Goal: Task Accomplishment & Management: Manage account settings

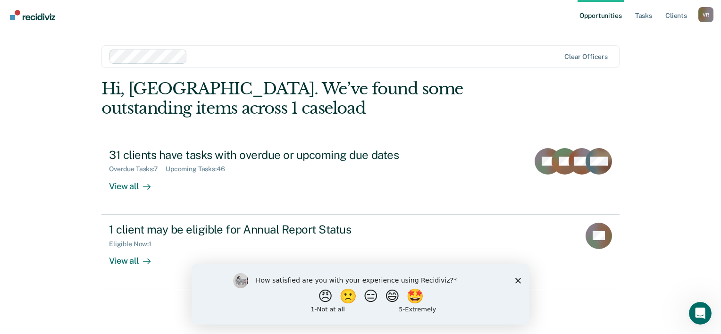
click at [518, 279] on polygon "Close survey" at bounding box center [518, 280] width 6 height 6
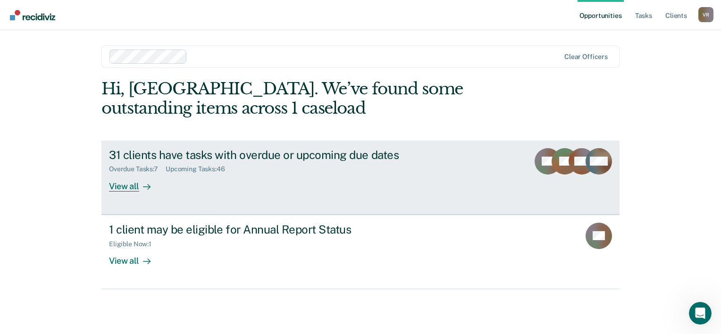
click at [143, 190] on icon at bounding box center [147, 187] width 8 height 8
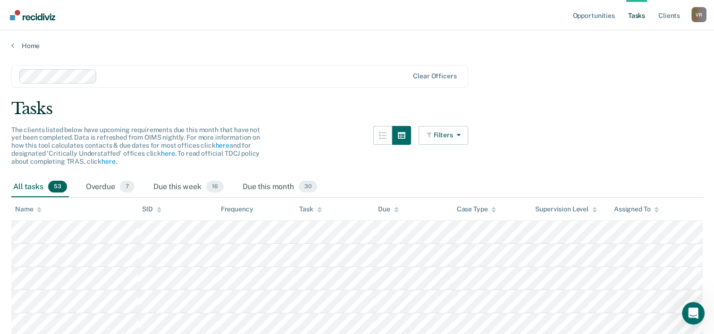
scroll to position [92, 0]
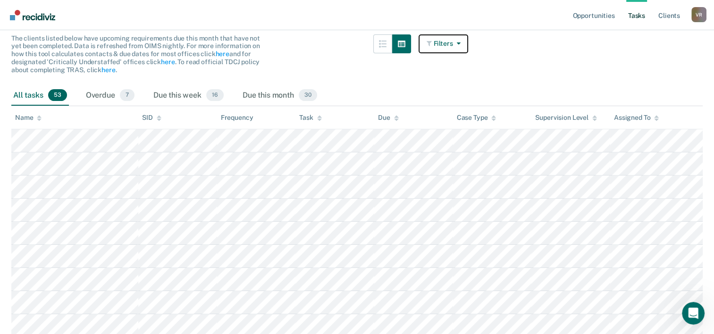
click at [448, 45] on button "Filters" at bounding box center [443, 43] width 50 height 19
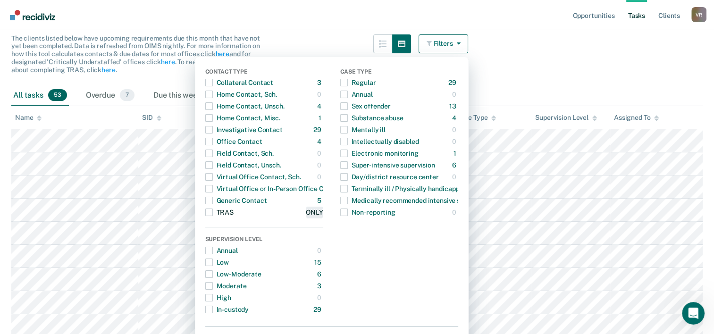
click at [323, 211] on div "ONLY" at bounding box center [314, 212] width 17 height 15
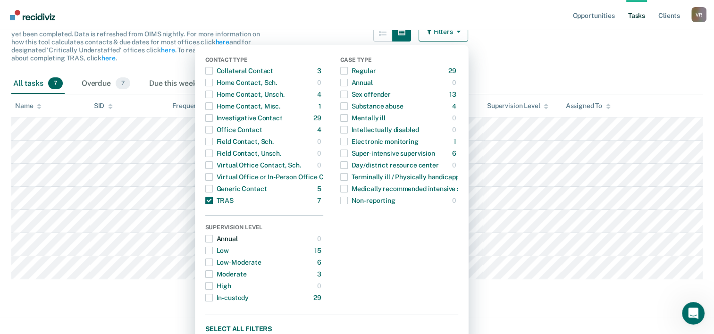
scroll to position [115, 0]
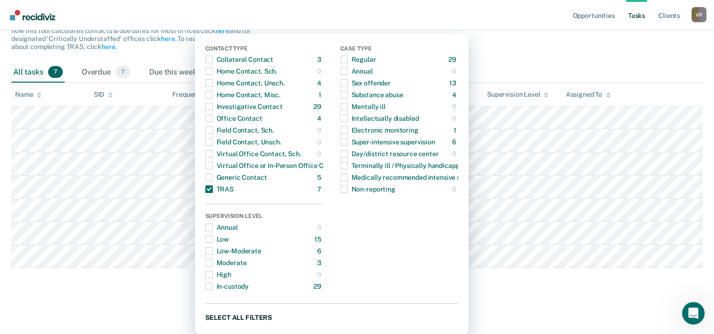
click at [247, 320] on button "Select all filters" at bounding box center [331, 317] width 253 height 12
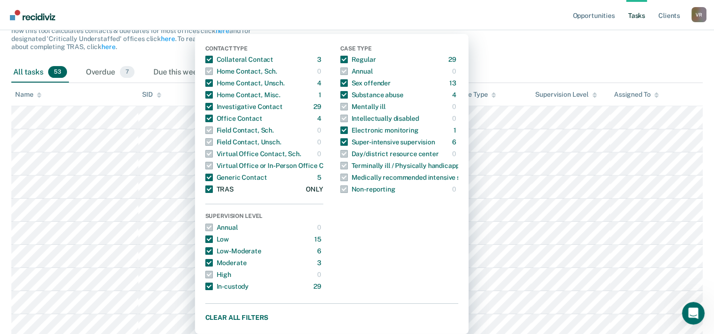
click at [213, 189] on span "button" at bounding box center [209, 189] width 8 height 8
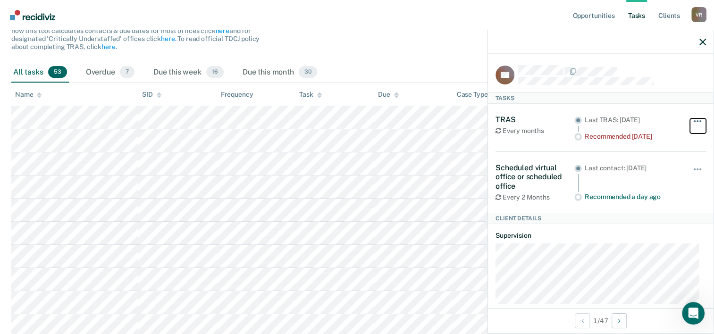
click at [694, 125] on button "button" at bounding box center [698, 125] width 16 height 15
click at [704, 43] on icon "button" at bounding box center [702, 42] width 7 height 7
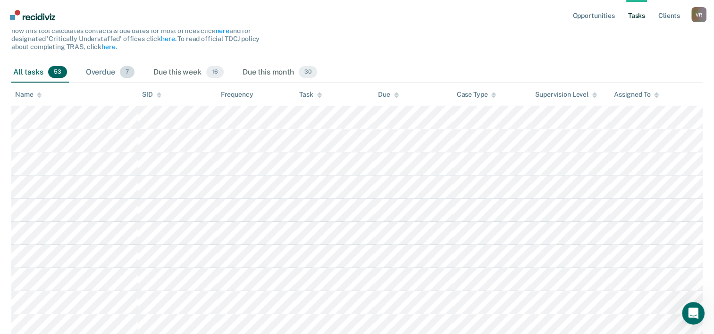
click at [100, 77] on div "Overdue 7" at bounding box center [110, 72] width 52 height 21
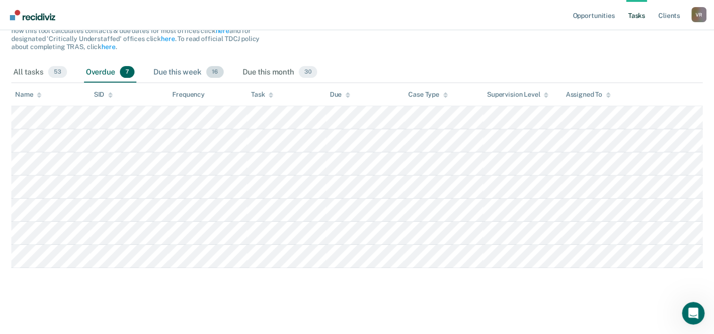
click at [181, 75] on div "Due this week 16" at bounding box center [188, 72] width 74 height 21
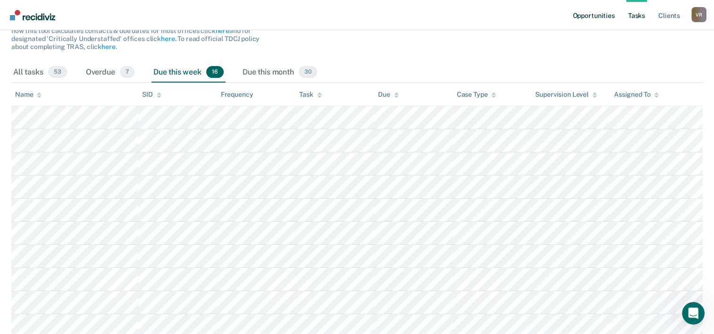
click at [594, 15] on link "Opportunities" at bounding box center [593, 15] width 46 height 30
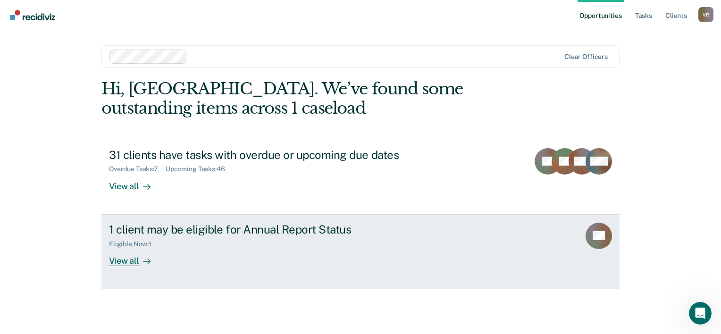
click at [342, 275] on link "1 client may be eligible for Annual Report Status Eligible Now : 1 View all CS" at bounding box center [360, 252] width 518 height 75
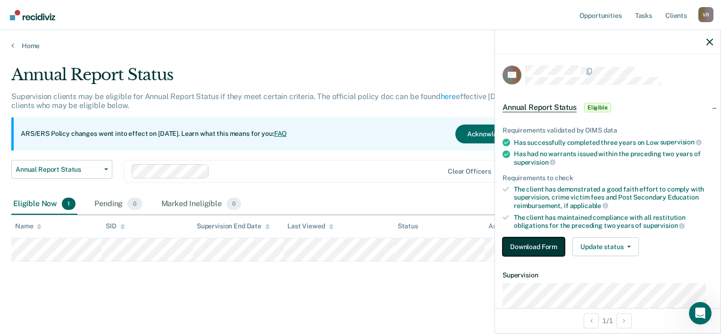
click at [550, 243] on button "Download Form" at bounding box center [533, 246] width 62 height 19
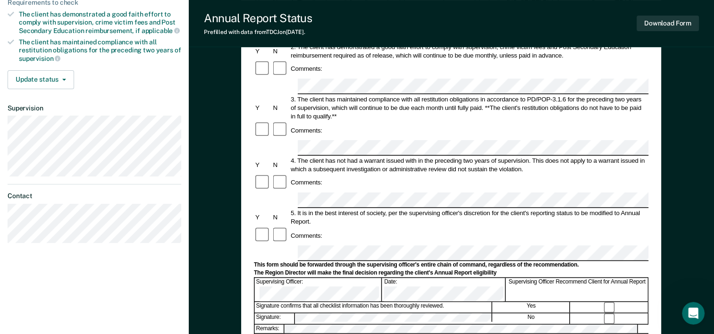
scroll to position [180, 0]
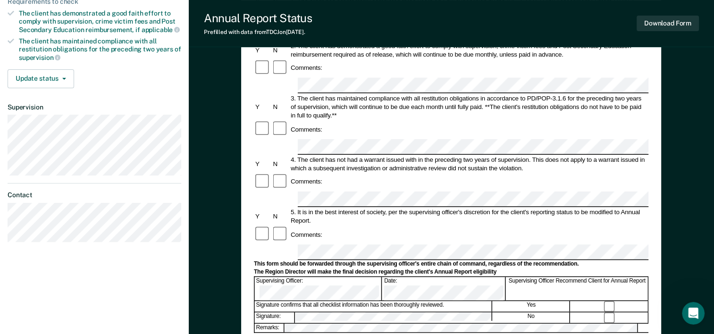
click at [320, 333] on div at bounding box center [451, 334] width 394 height 2
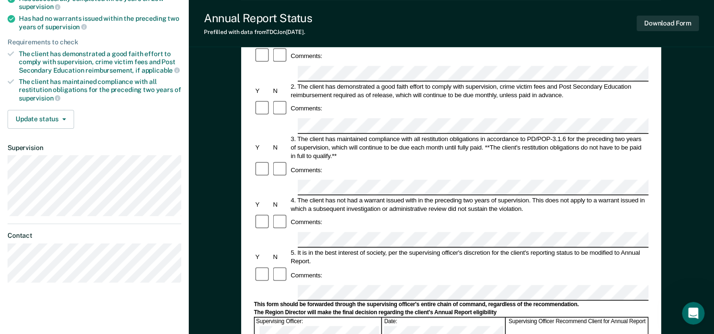
scroll to position [138, 0]
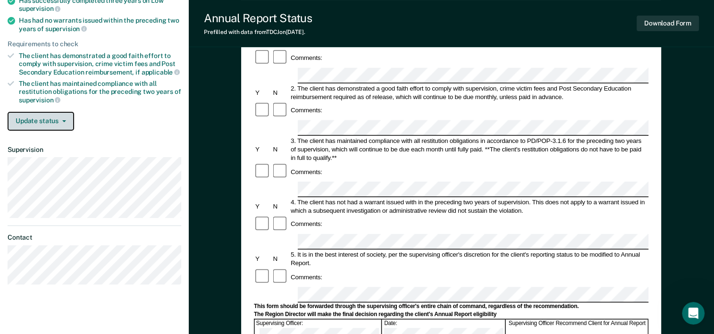
click at [59, 120] on span "button" at bounding box center [63, 121] width 8 height 2
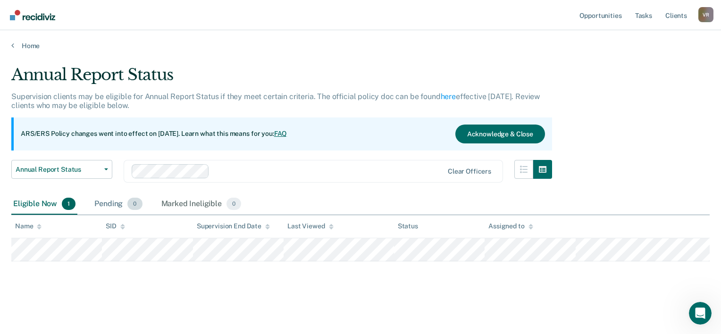
click at [123, 200] on div "Pending 0" at bounding box center [117, 204] width 51 height 21
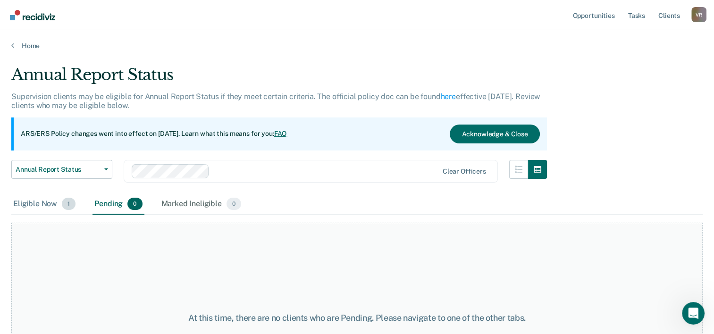
click at [58, 199] on div "Eligible Now 1" at bounding box center [44, 204] width 66 height 21
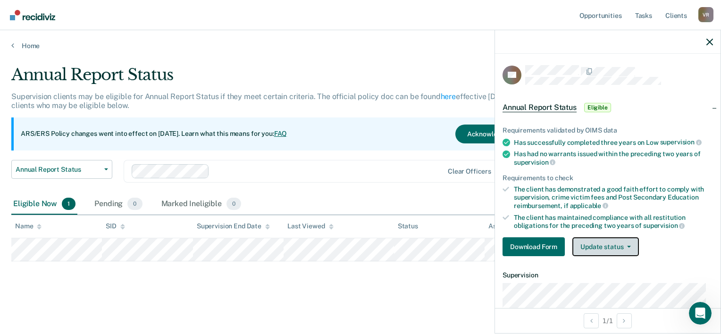
click at [617, 243] on button "Update status" at bounding box center [605, 246] width 67 height 19
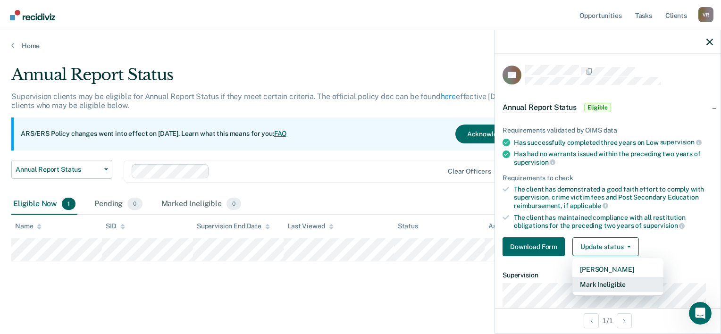
click at [616, 285] on button "Mark Ineligible" at bounding box center [617, 284] width 91 height 15
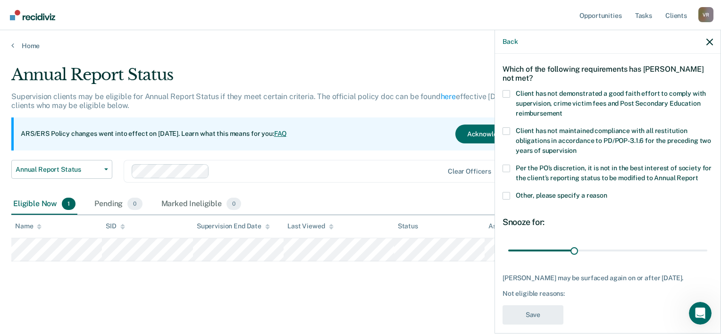
scroll to position [35, 0]
drag, startPoint x: 568, startPoint y: 261, endPoint x: 654, endPoint y: 248, distance: 87.8
type input "70"
click at [654, 248] on input "range" at bounding box center [607, 251] width 199 height 17
click at [206, 207] on div "Marked Ineligible 0" at bounding box center [201, 204] width 84 height 21
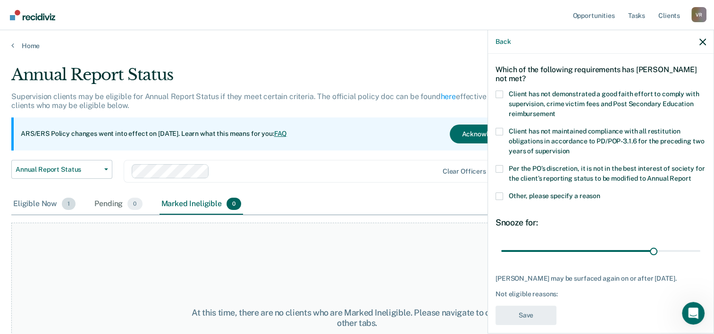
click at [43, 206] on div "Eligible Now 1" at bounding box center [44, 204] width 66 height 21
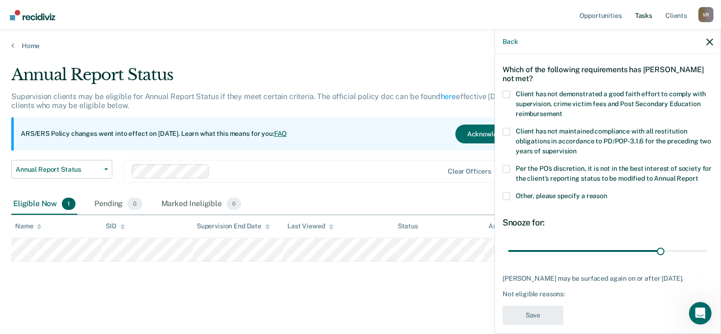
click at [642, 13] on link "Tasks" at bounding box center [643, 15] width 21 height 30
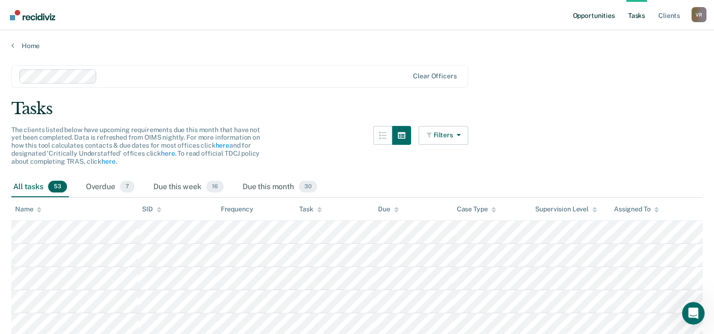
click at [591, 17] on link "Opportunities" at bounding box center [593, 15] width 46 height 30
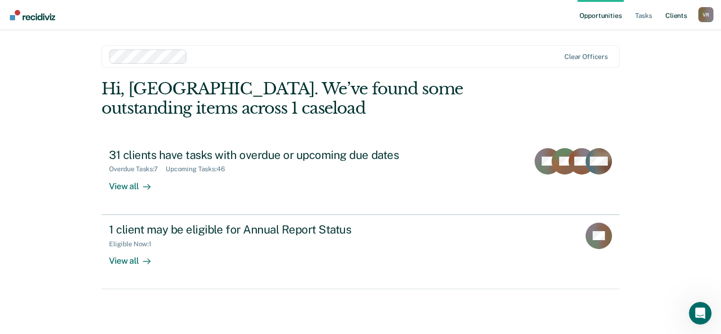
click at [679, 10] on link "Client s" at bounding box center [675, 15] width 25 height 30
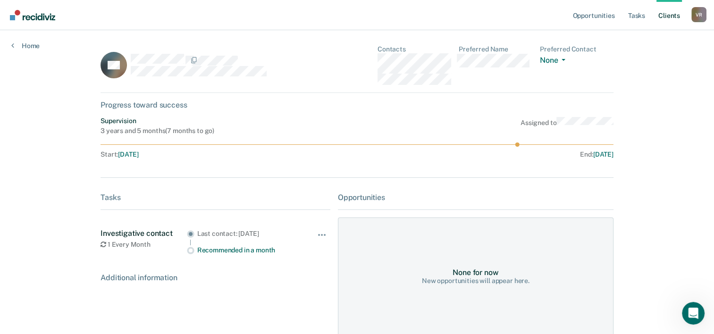
click at [24, 34] on div "Home" at bounding box center [25, 40] width 51 height 20
click at [26, 40] on div "Home" at bounding box center [25, 40] width 51 height 20
click at [26, 46] on link "Home" at bounding box center [25, 46] width 28 height 8
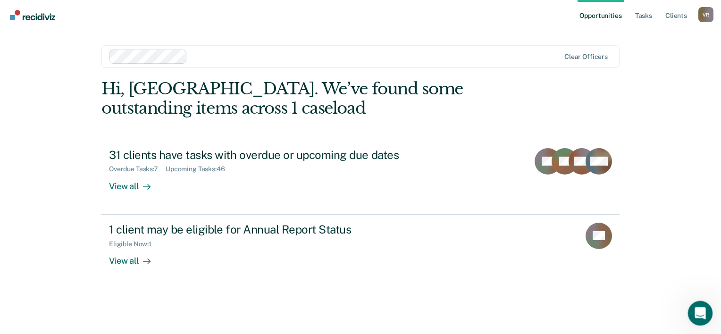
click at [693, 312] on icon "Open Intercom Messenger" at bounding box center [699, 312] width 16 height 16
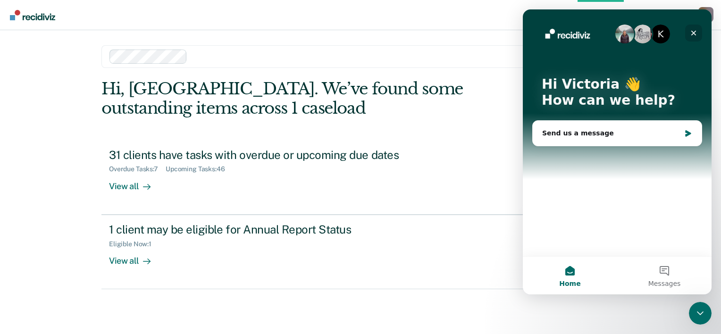
click at [689, 31] on div "Close" at bounding box center [693, 33] width 17 height 17
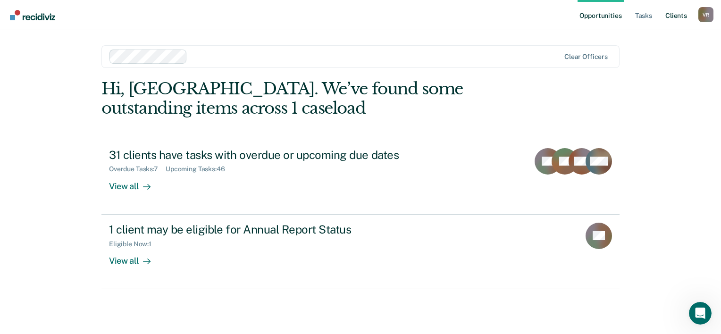
click at [673, 21] on link "Client s" at bounding box center [675, 15] width 25 height 30
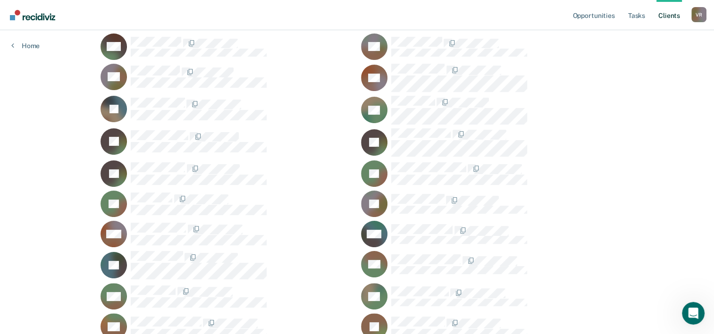
scroll to position [189, 0]
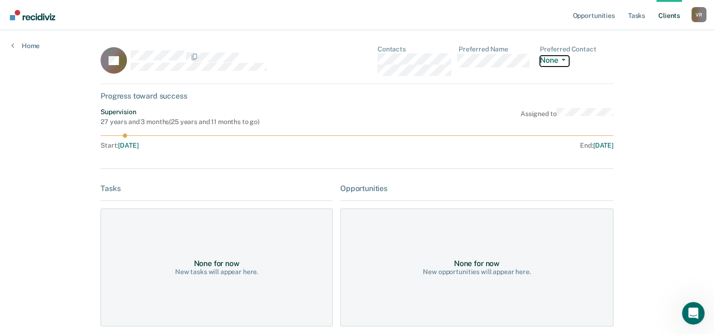
click at [563, 61] on button "None" at bounding box center [554, 61] width 29 height 11
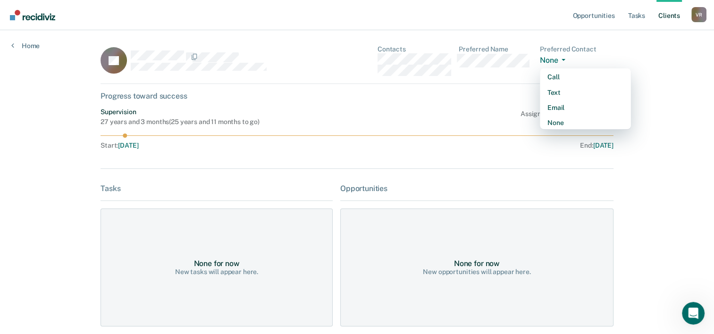
click at [436, 90] on div "TL Contacts Preferred Name Preferred Contact None Call Text Email None Progress…" at bounding box center [356, 225] width 513 height 361
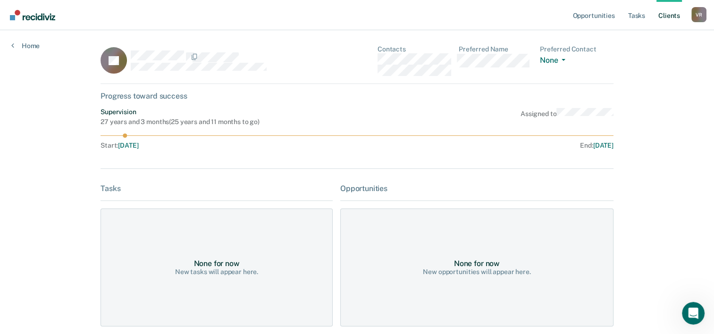
click at [665, 19] on link "Client s" at bounding box center [668, 15] width 25 height 30
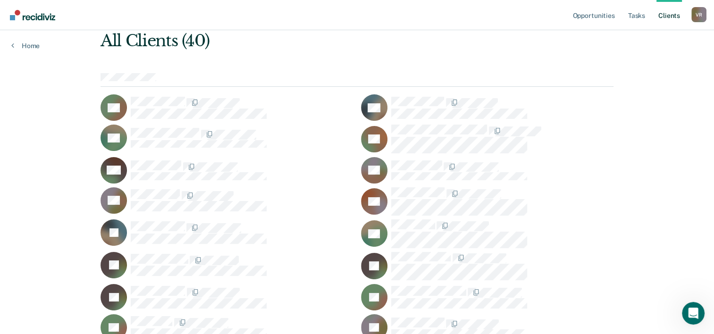
scroll to position [189, 0]
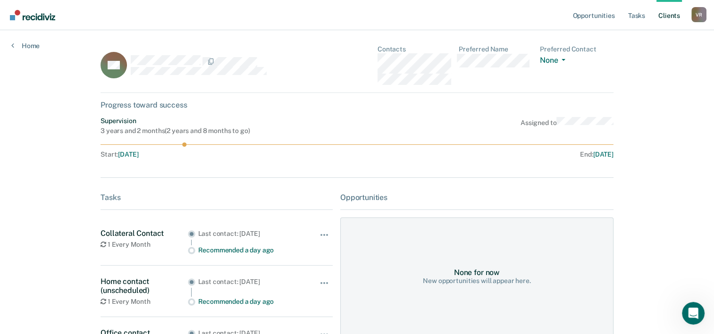
click at [666, 19] on link "Client s" at bounding box center [668, 15] width 25 height 30
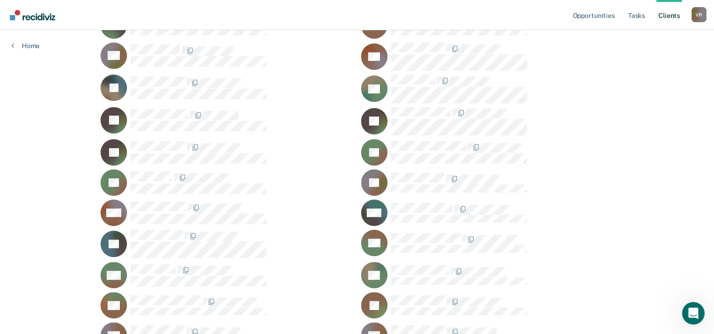
scroll to position [330, 0]
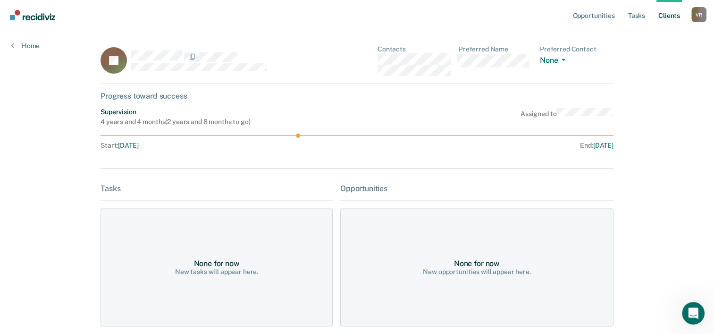
click at [659, 17] on link "Client s" at bounding box center [668, 15] width 25 height 30
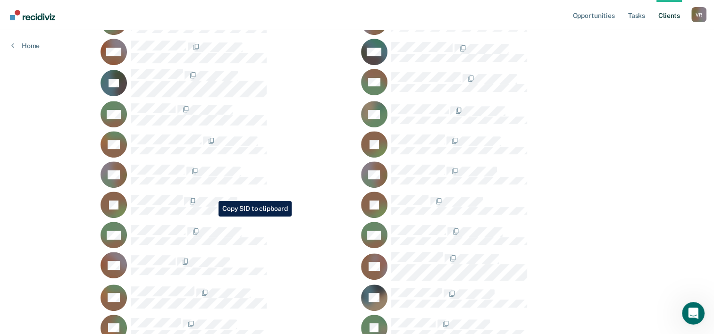
scroll to position [352, 0]
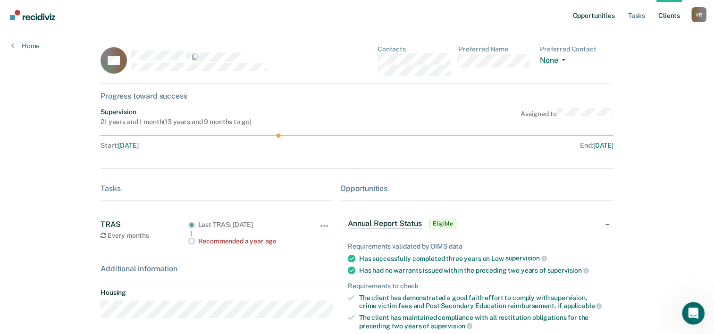
click at [591, 12] on link "Opportunities" at bounding box center [593, 15] width 46 height 30
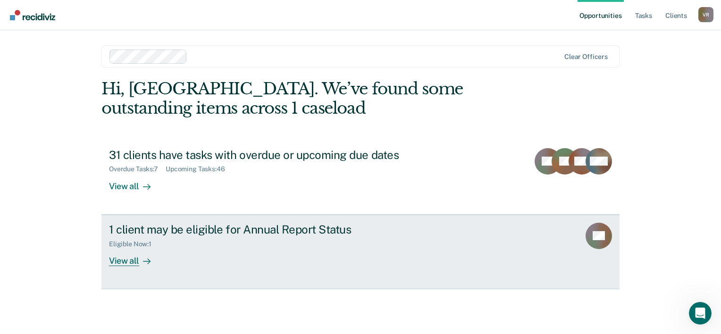
drag, startPoint x: 176, startPoint y: 273, endPoint x: 126, endPoint y: 260, distance: 50.6
click at [126, 260] on div "View all" at bounding box center [135, 257] width 53 height 18
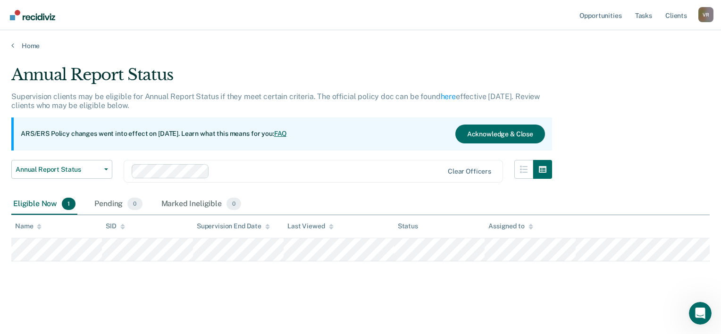
drag, startPoint x: 443, startPoint y: 263, endPoint x: 462, endPoint y: 268, distance: 20.0
click at [443, 263] on div "Annual Report Status Supervision clients may be eligible for Annual Report Stat…" at bounding box center [360, 179] width 698 height 228
click at [528, 69] on div "Annual Report Status" at bounding box center [281, 78] width 541 height 27
